Goal: Information Seeking & Learning: Learn about a topic

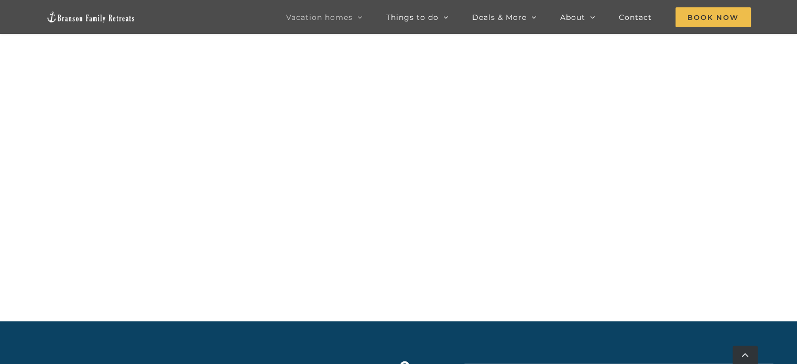
scroll to position [1193, 0]
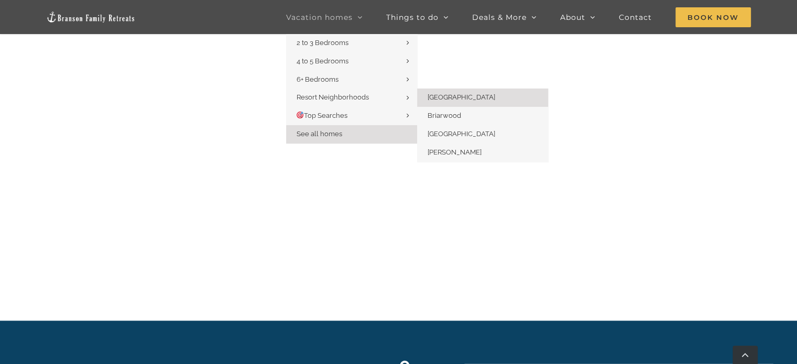
click at [442, 92] on link "[GEOGRAPHIC_DATA]" at bounding box center [482, 98] width 131 height 18
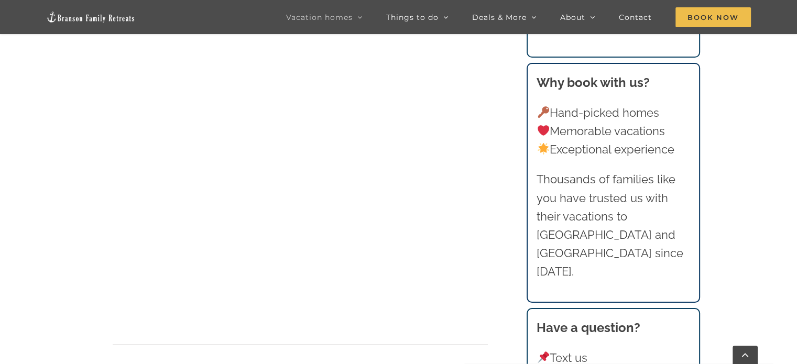
scroll to position [829, 0]
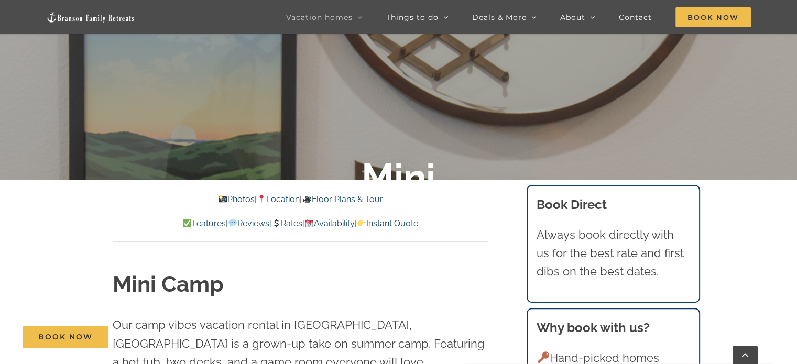
scroll to position [236, 0]
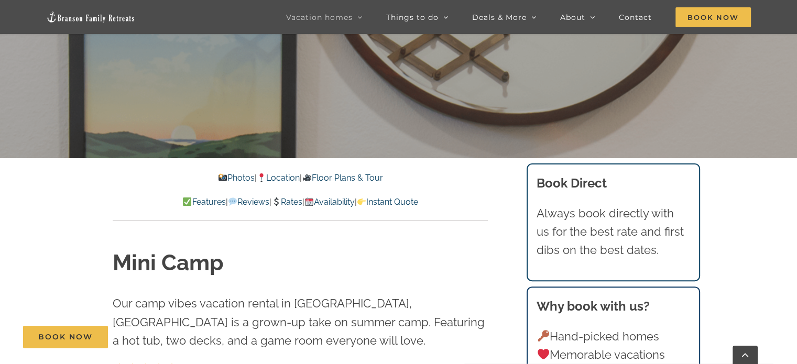
click at [279, 180] on link "Location" at bounding box center [278, 178] width 43 height 10
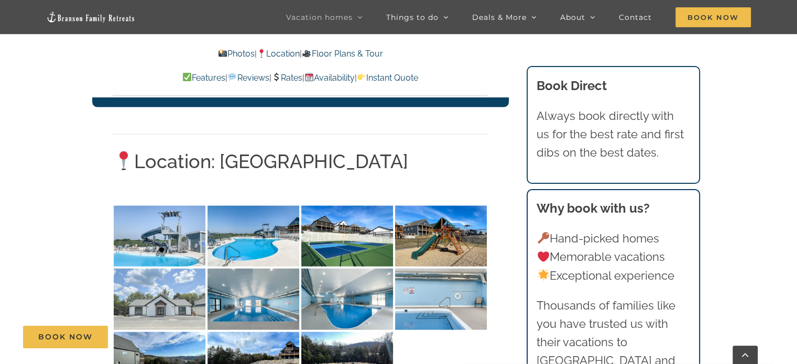
click at [175, 269] on img at bounding box center [160, 299] width 92 height 61
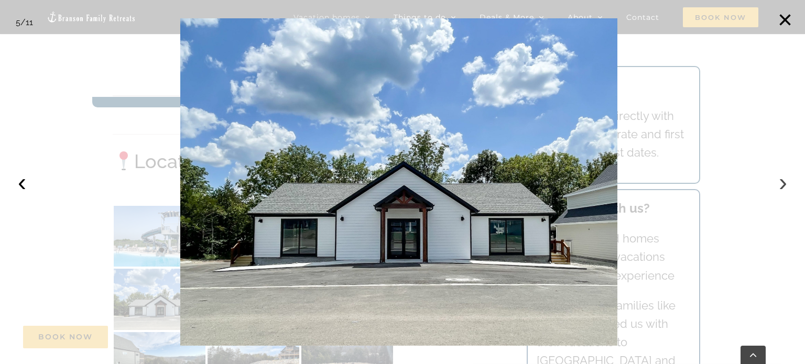
click at [781, 182] on button "›" at bounding box center [783, 182] width 23 height 23
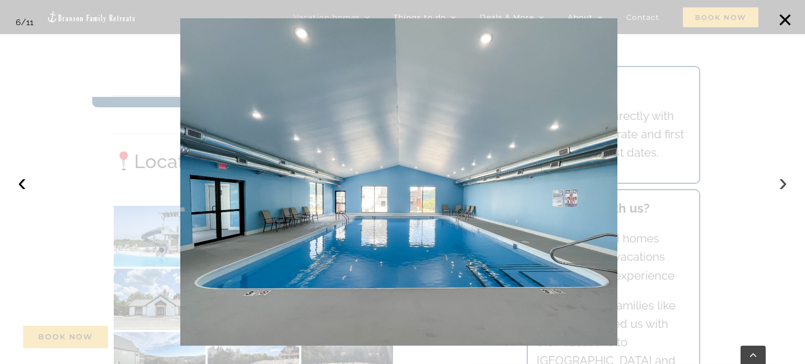
click at [781, 182] on button "›" at bounding box center [783, 182] width 23 height 23
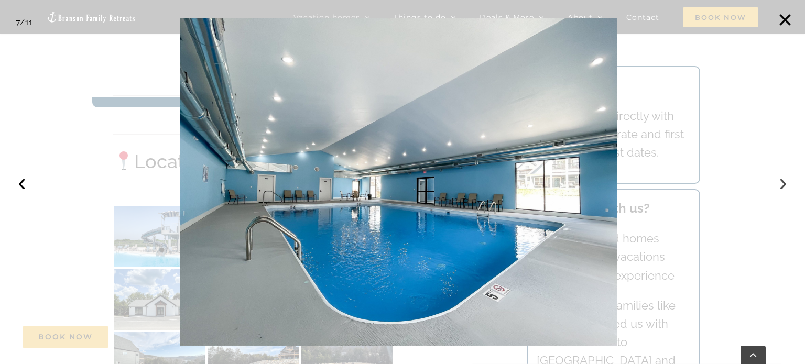
click at [781, 182] on button "›" at bounding box center [783, 182] width 23 height 23
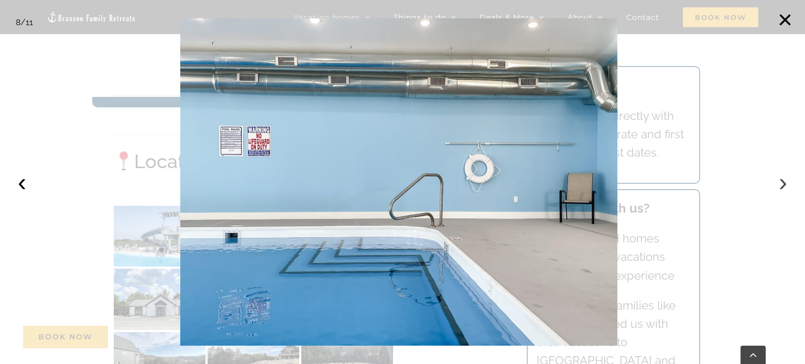
click at [781, 182] on button "›" at bounding box center [783, 182] width 23 height 23
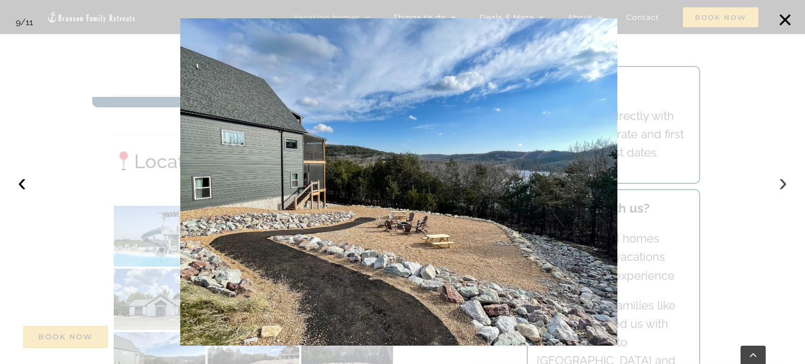
click at [781, 182] on button "›" at bounding box center [783, 182] width 23 height 23
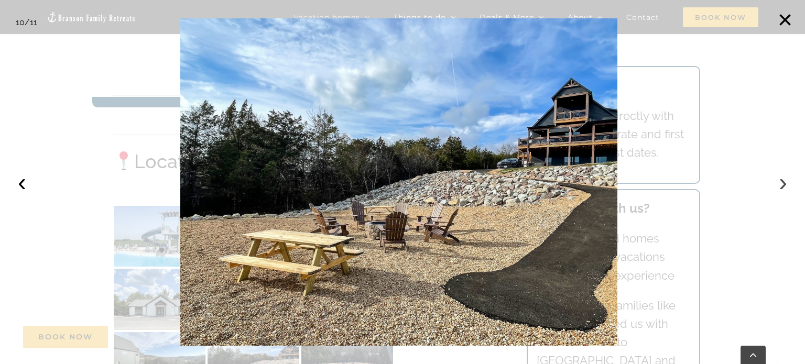
click at [781, 182] on button "›" at bounding box center [783, 182] width 23 height 23
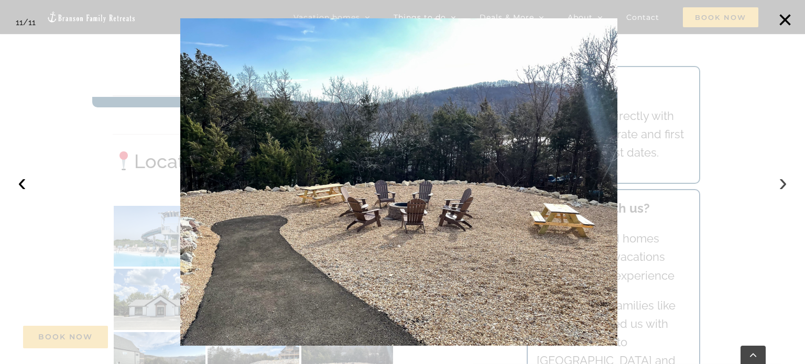
click at [781, 182] on button "›" at bounding box center [783, 182] width 23 height 23
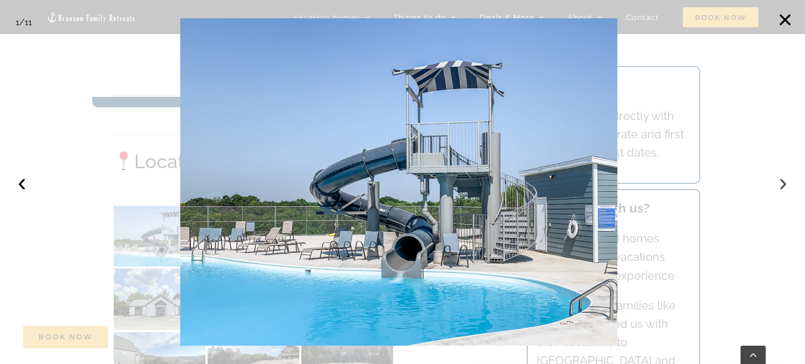
click at [781, 182] on button "›" at bounding box center [783, 182] width 23 height 23
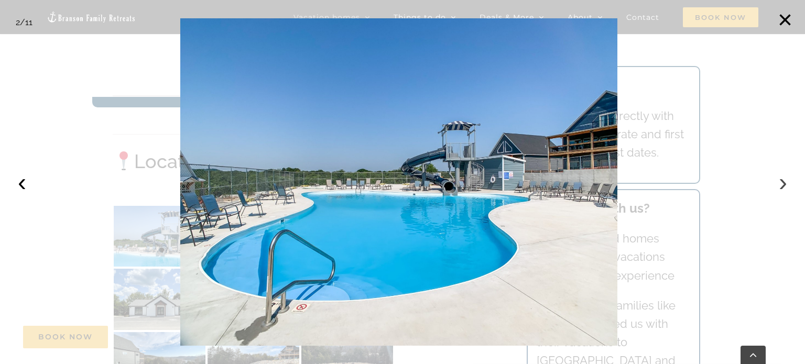
click at [781, 182] on button "›" at bounding box center [783, 182] width 23 height 23
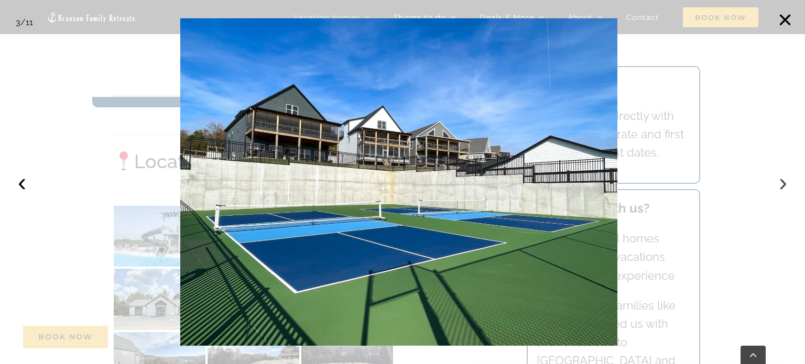
click at [781, 182] on button "›" at bounding box center [783, 182] width 23 height 23
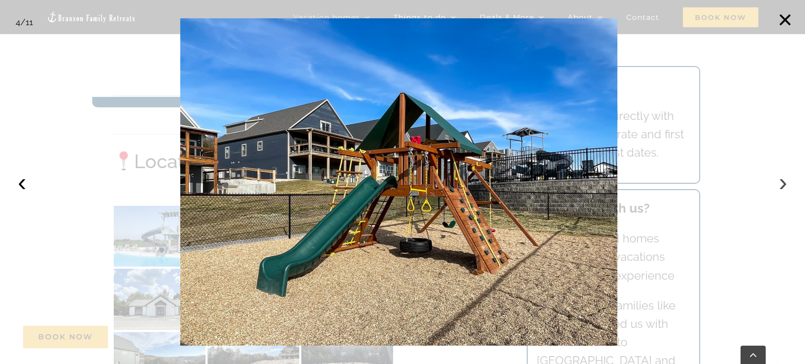
click at [781, 182] on button "›" at bounding box center [783, 182] width 23 height 23
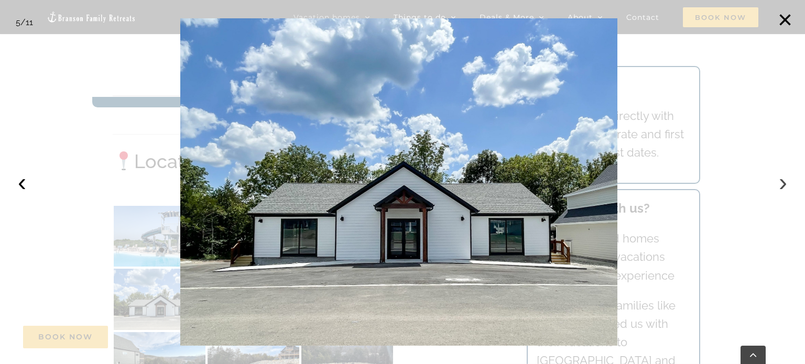
click at [781, 182] on button "›" at bounding box center [783, 182] width 23 height 23
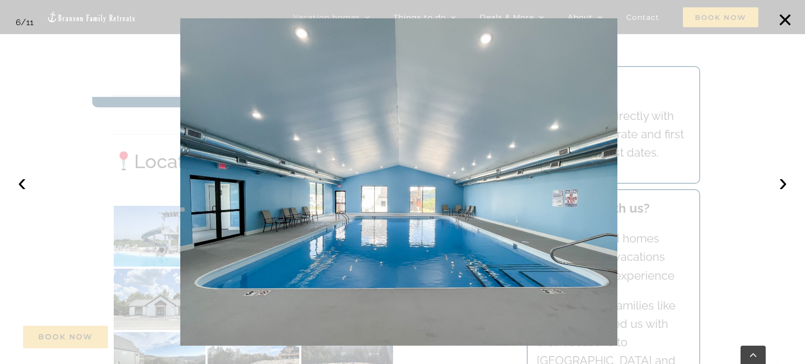
click at [122, 83] on div at bounding box center [402, 182] width 805 height 364
